Goal: Communication & Community: Answer question/provide support

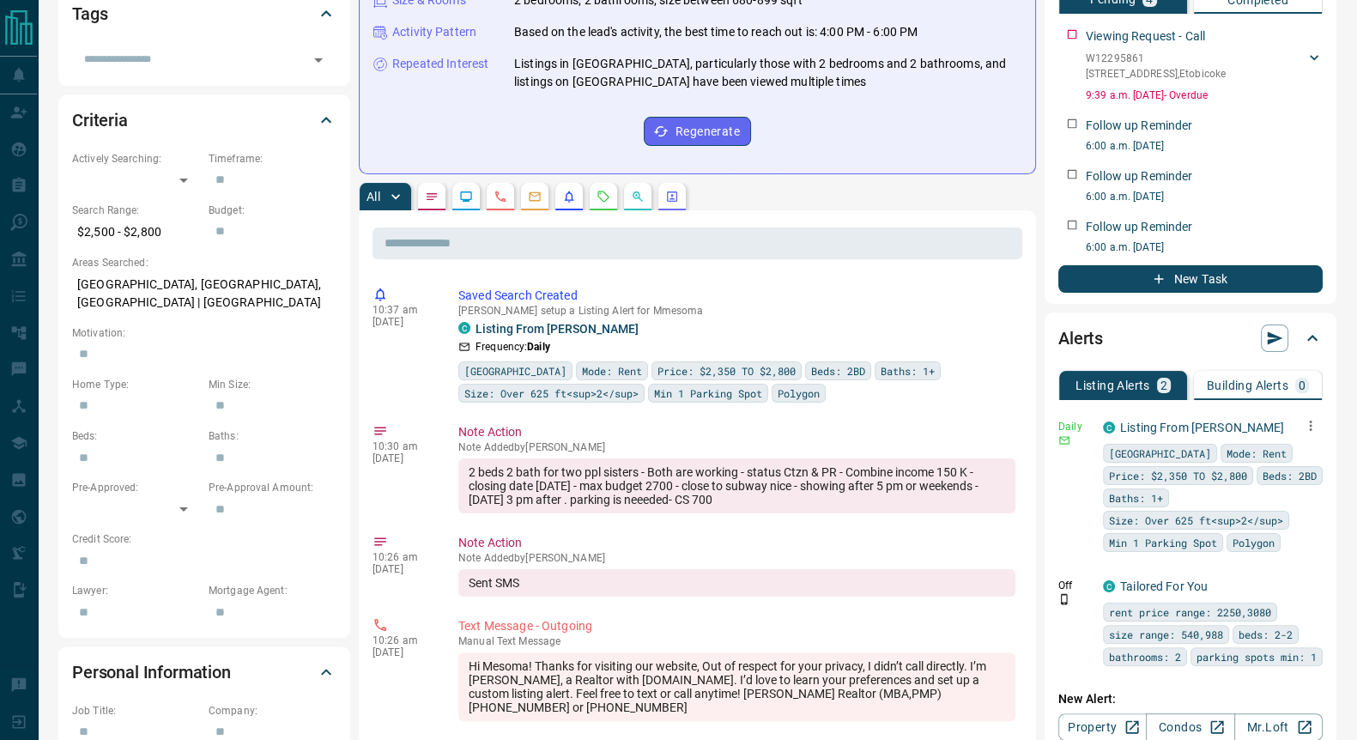
scroll to position [428, 0]
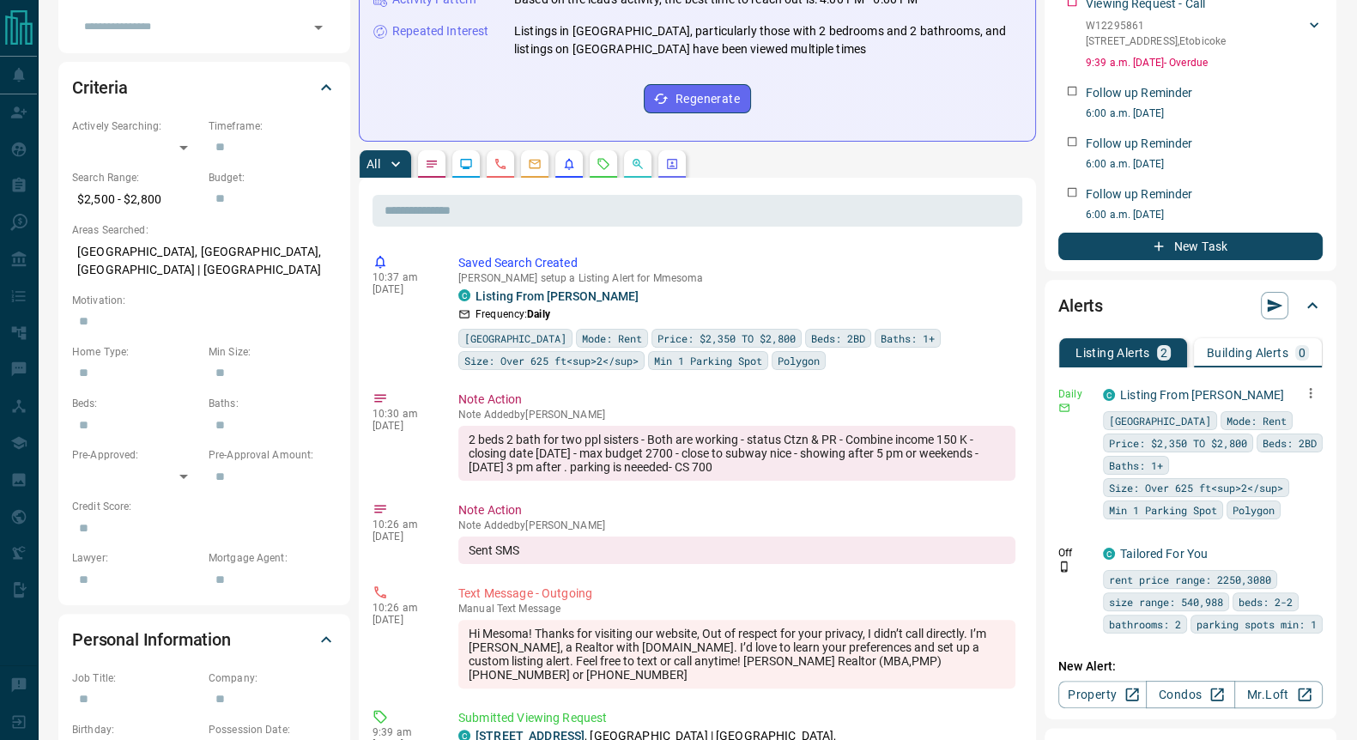
click at [1308, 390] on icon "button" at bounding box center [1310, 392] width 15 height 15
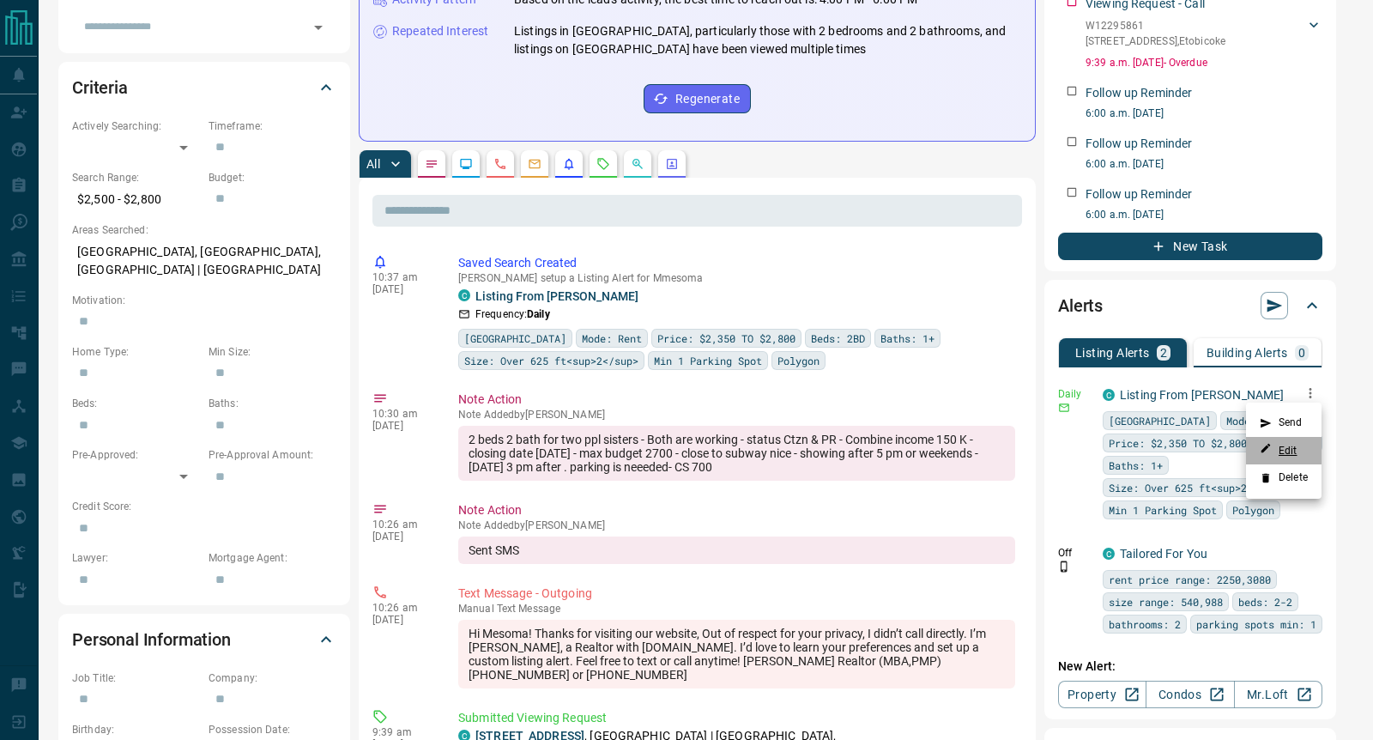
click at [1292, 454] on link "Edit" at bounding box center [1279, 450] width 38 height 16
click at [1287, 422] on li "Send" at bounding box center [1284, 422] width 76 height 27
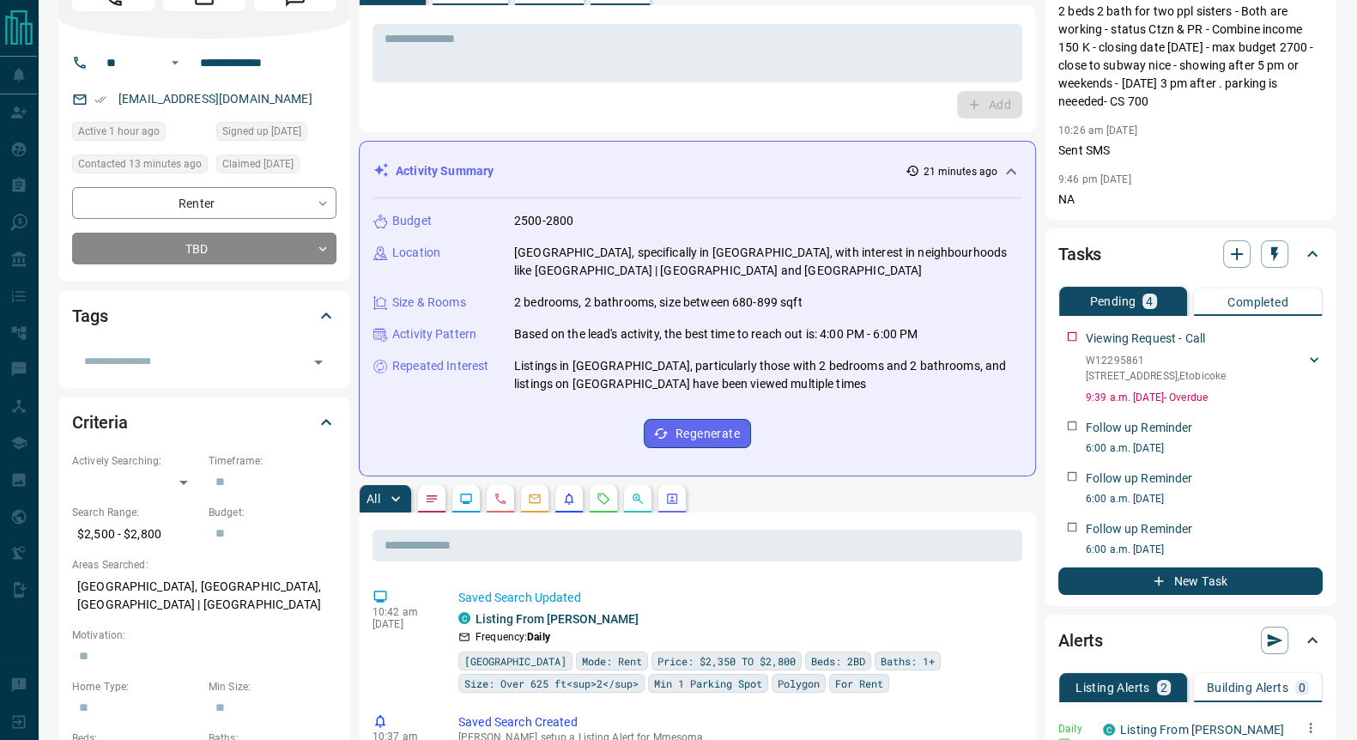
scroll to position [0, 0]
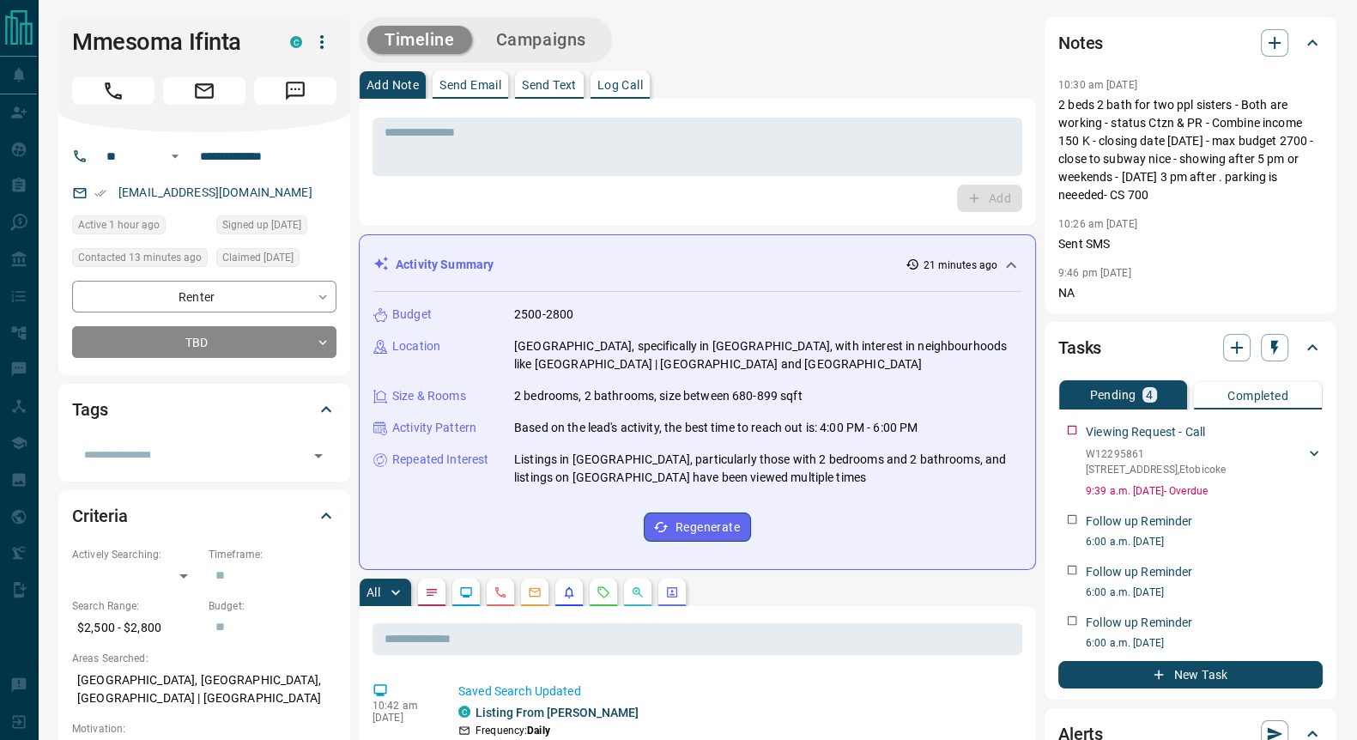
click at [483, 85] on p "Send Email" at bounding box center [470, 85] width 62 height 12
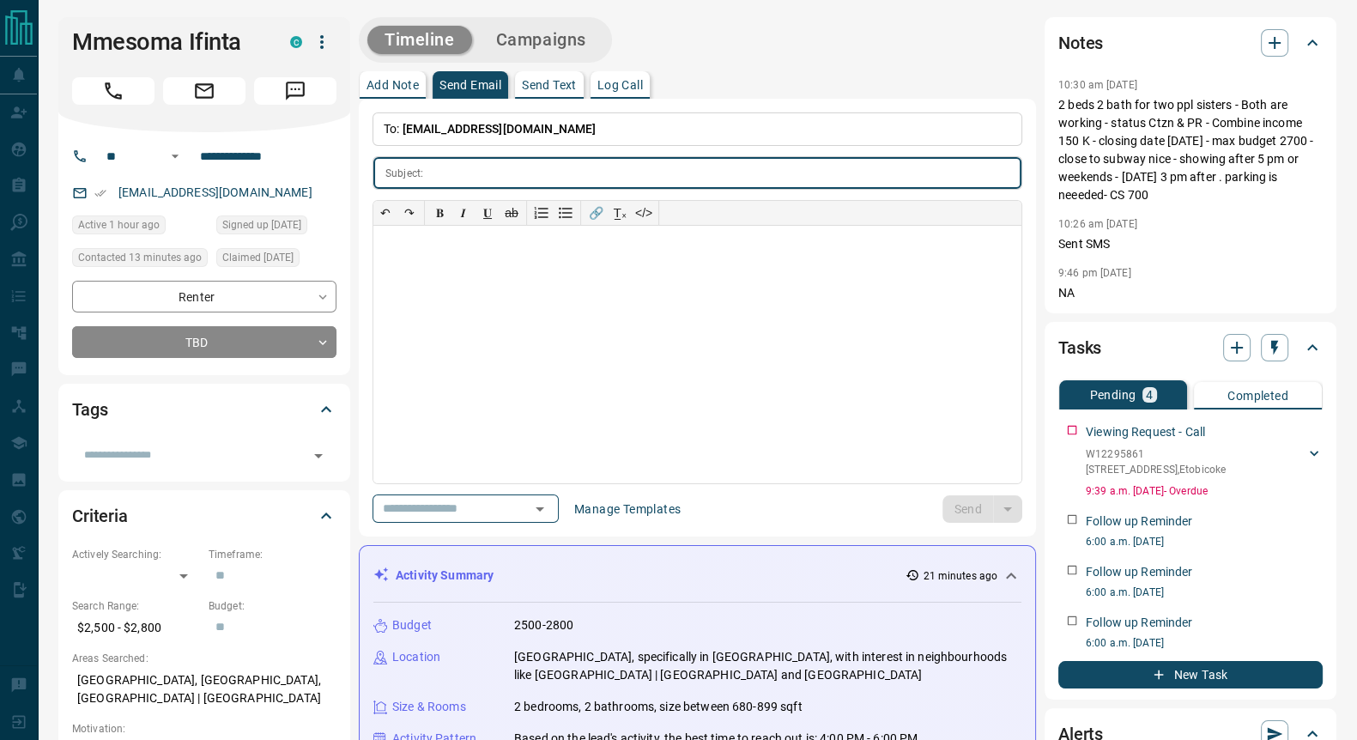
click at [458, 175] on input "text" at bounding box center [725, 173] width 591 height 32
type input "**********"
click at [435, 255] on div at bounding box center [697, 354] width 648 height 257
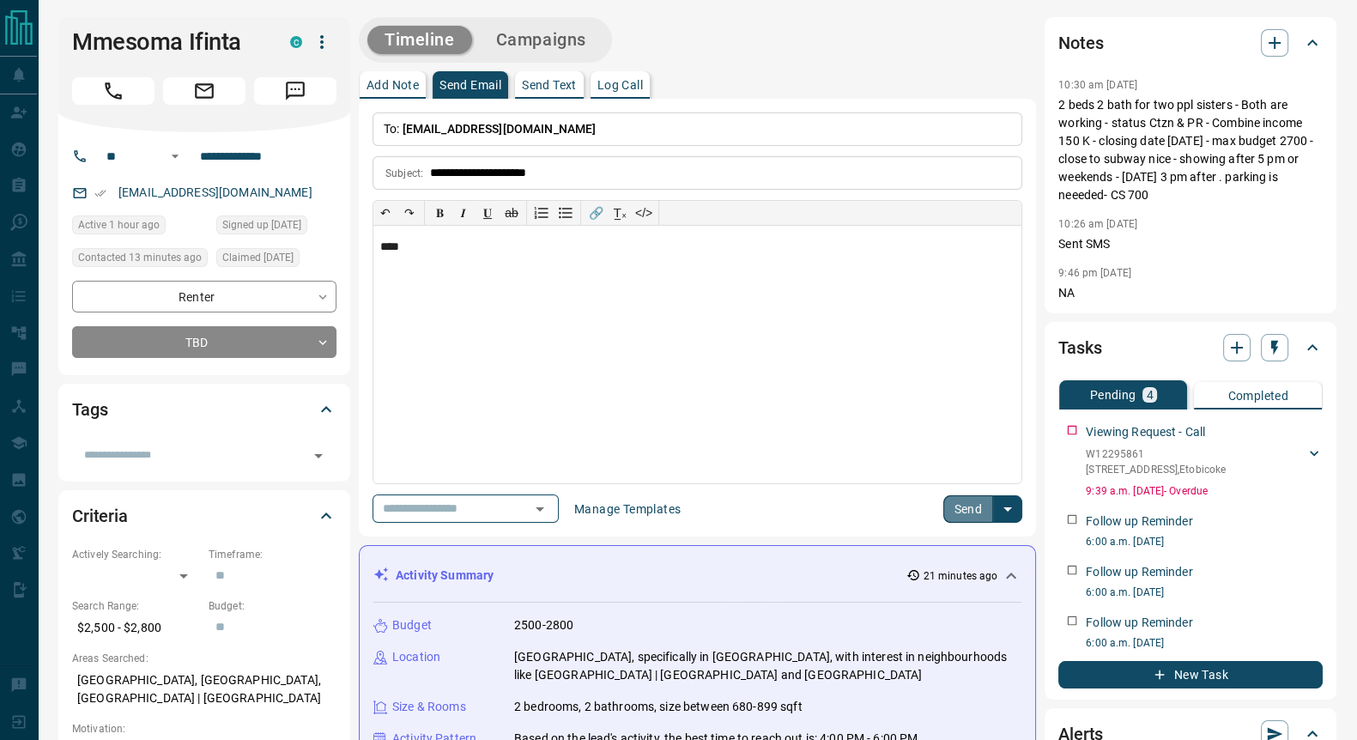
click at [969, 514] on button "Send" at bounding box center [968, 508] width 51 height 27
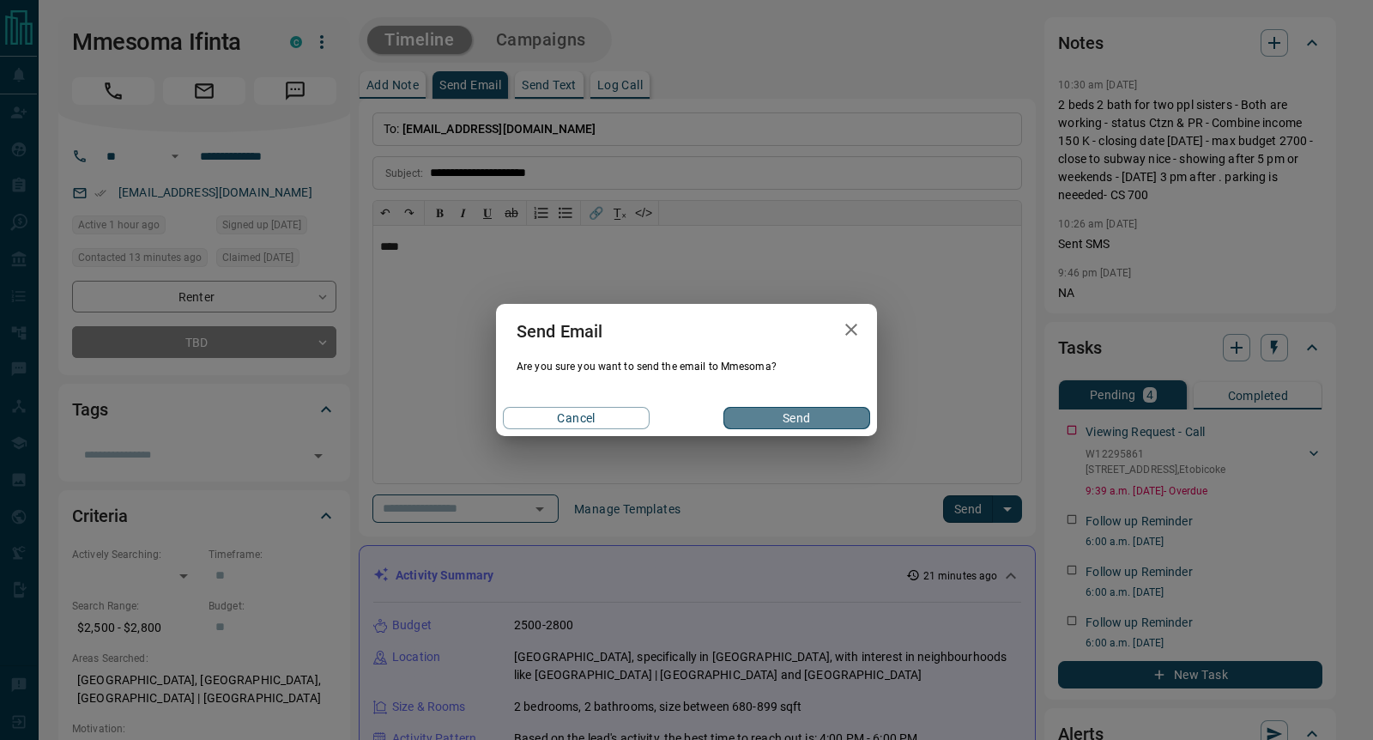
click at [784, 414] on button "Send" at bounding box center [797, 418] width 147 height 22
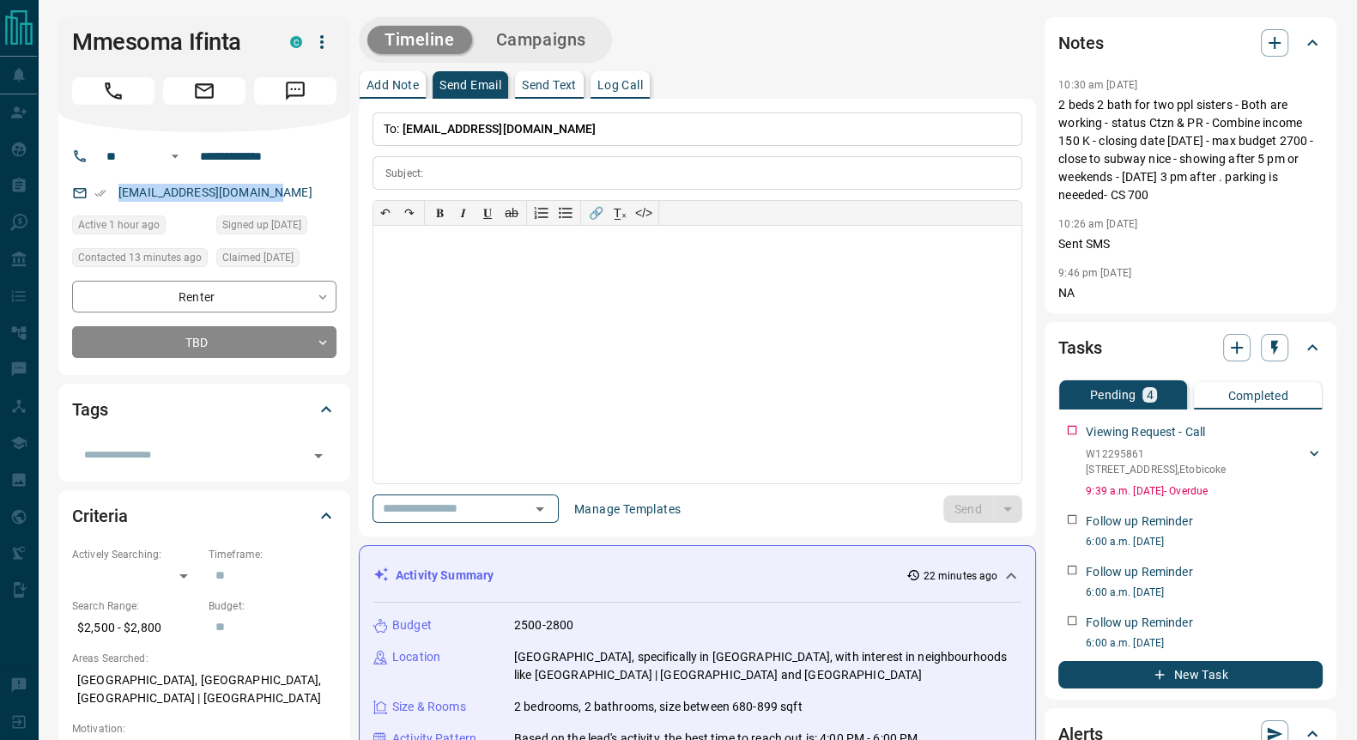
drag, startPoint x: 298, startPoint y: 198, endPoint x: 112, endPoint y: 198, distance: 185.4
click at [112, 198] on div "mmesomaifinta1@gmail.com" at bounding box center [204, 193] width 264 height 28
copy link "mmesomaifinta1@gmail.com"
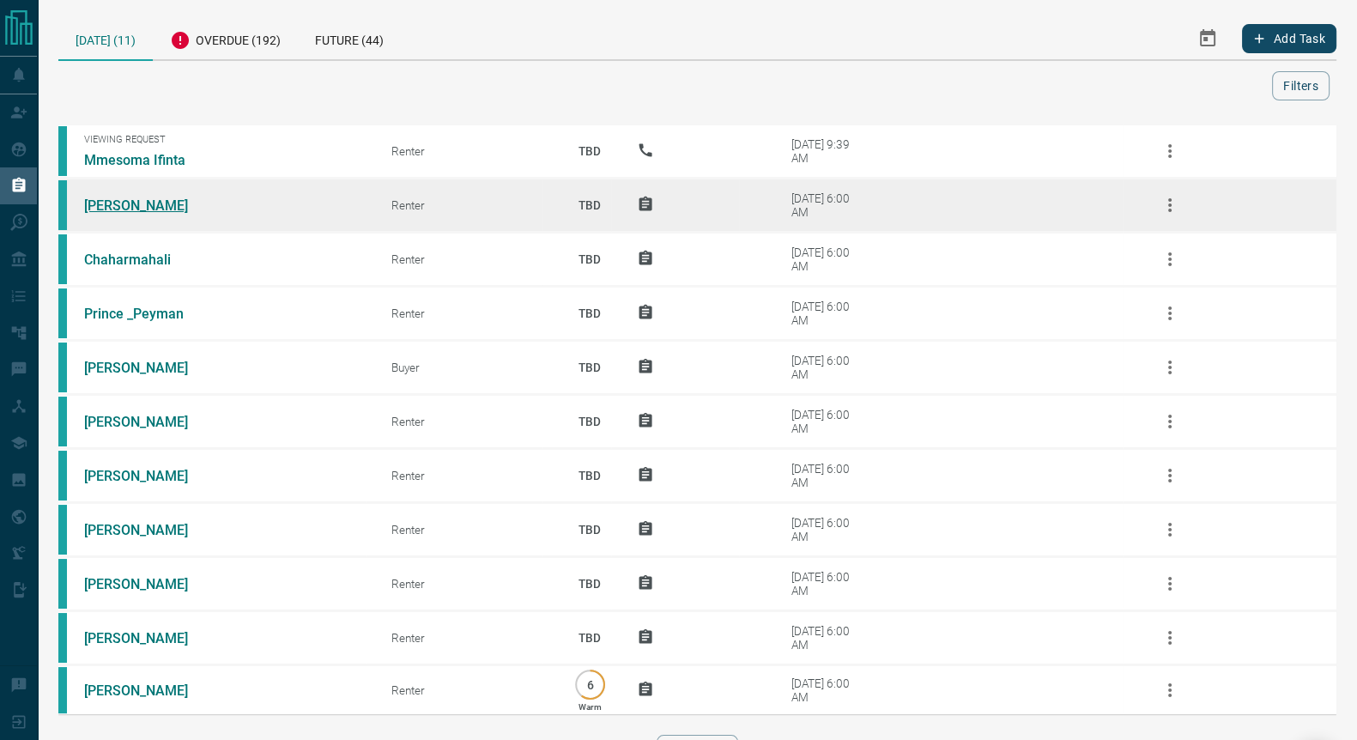
click at [139, 198] on link "[PERSON_NAME]" at bounding box center [148, 205] width 129 height 16
